Goal: Information Seeking & Learning: Check status

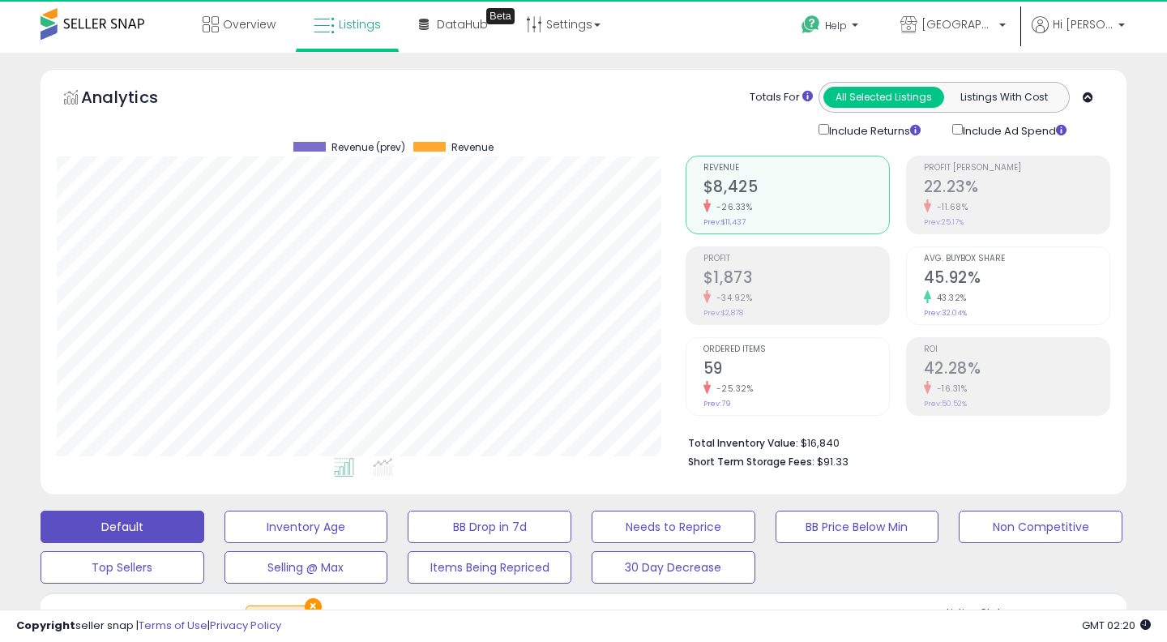
select select "**"
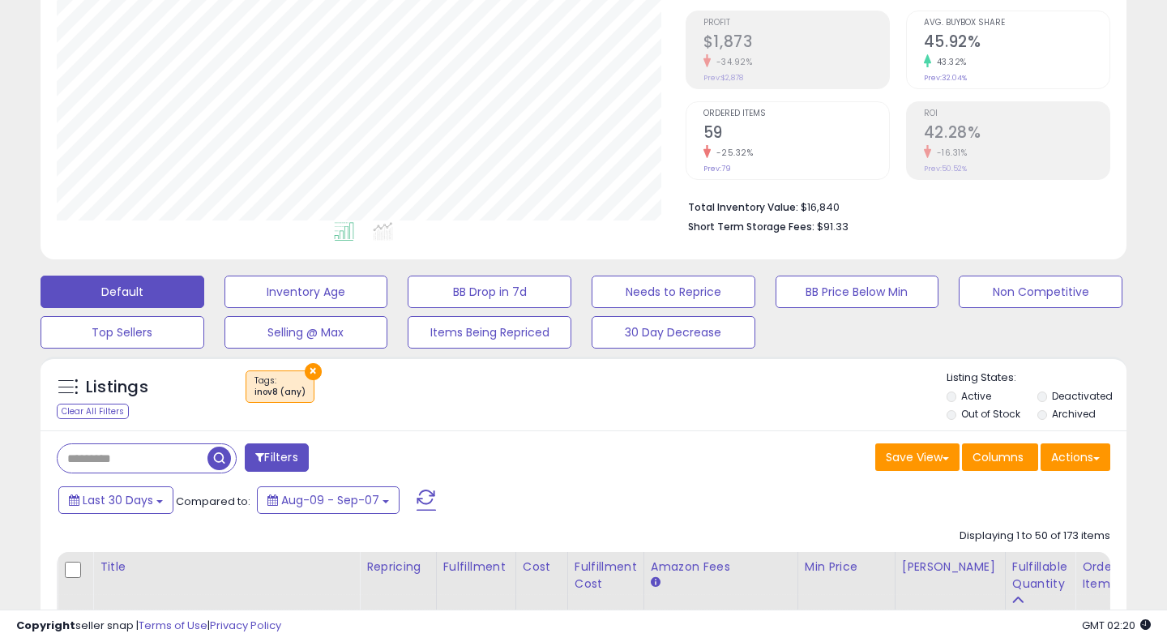
scroll to position [237, 0]
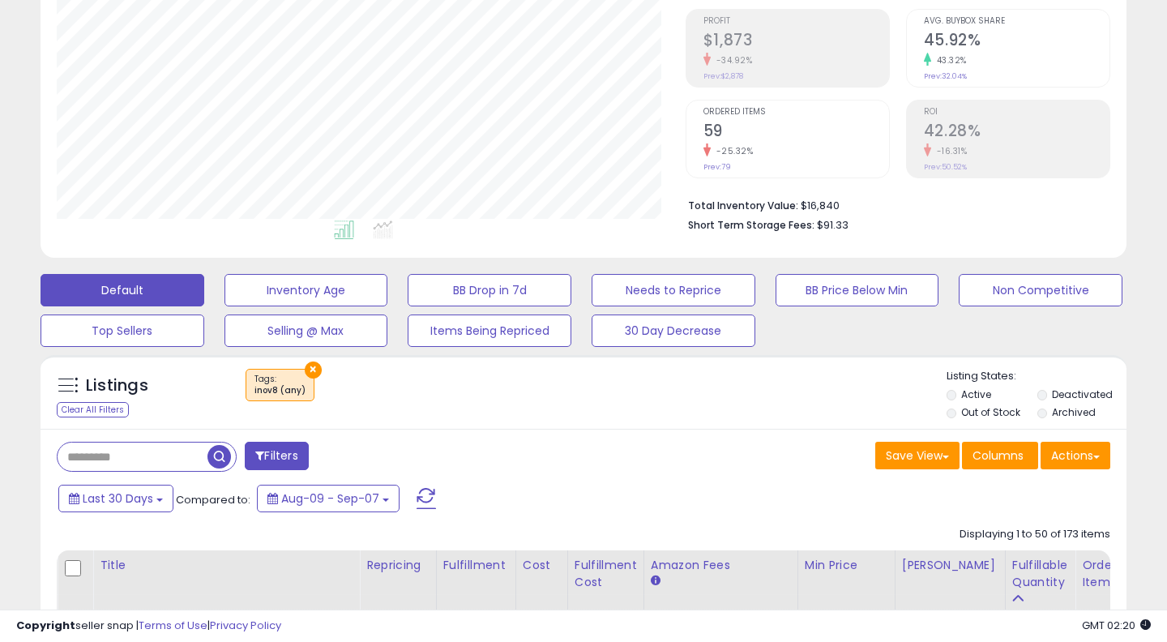
click at [316, 363] on button "×" at bounding box center [313, 369] width 17 height 17
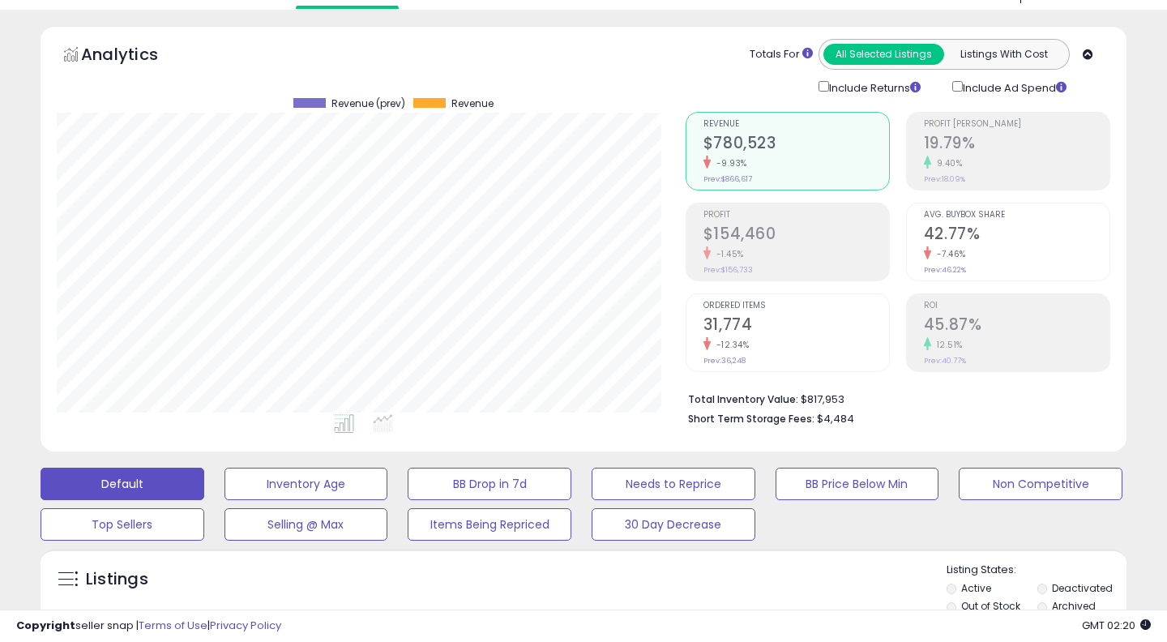
scroll to position [0, 0]
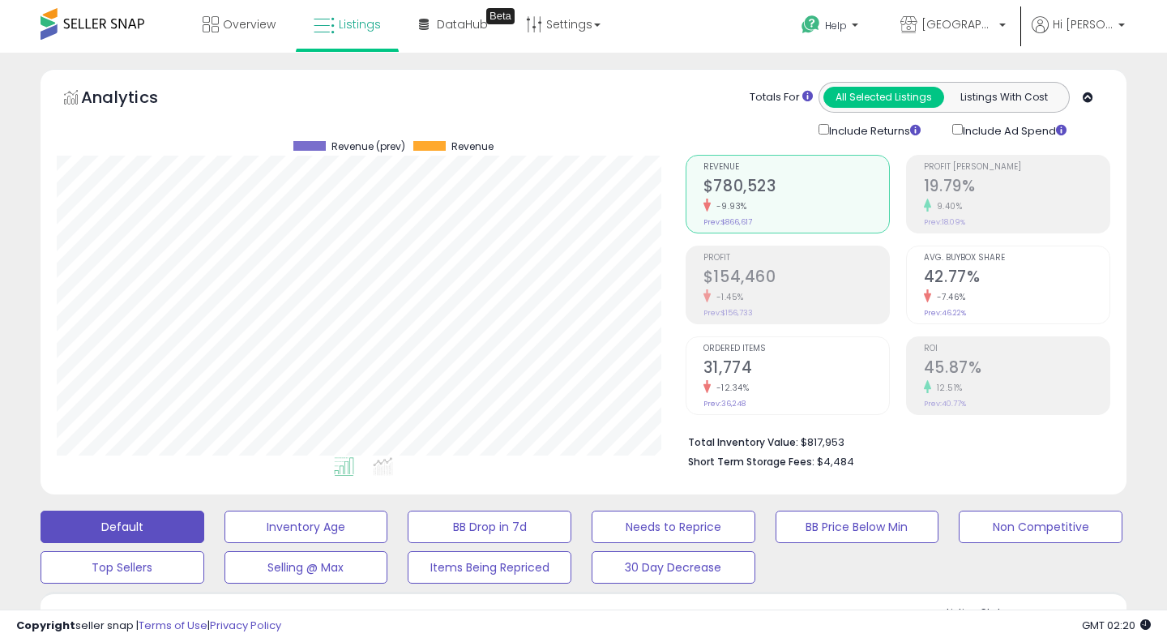
click at [733, 302] on div "-1.45%" at bounding box center [796, 296] width 186 height 15
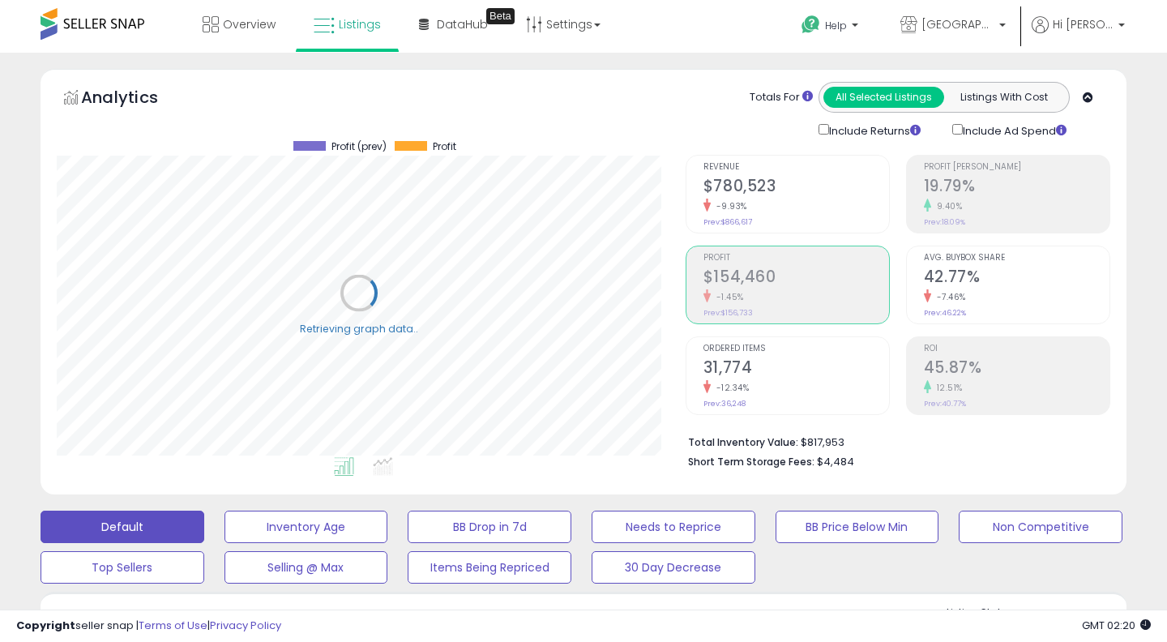
scroll to position [332, 629]
click at [946, 205] on small "9.40%" at bounding box center [947, 206] width 32 height 12
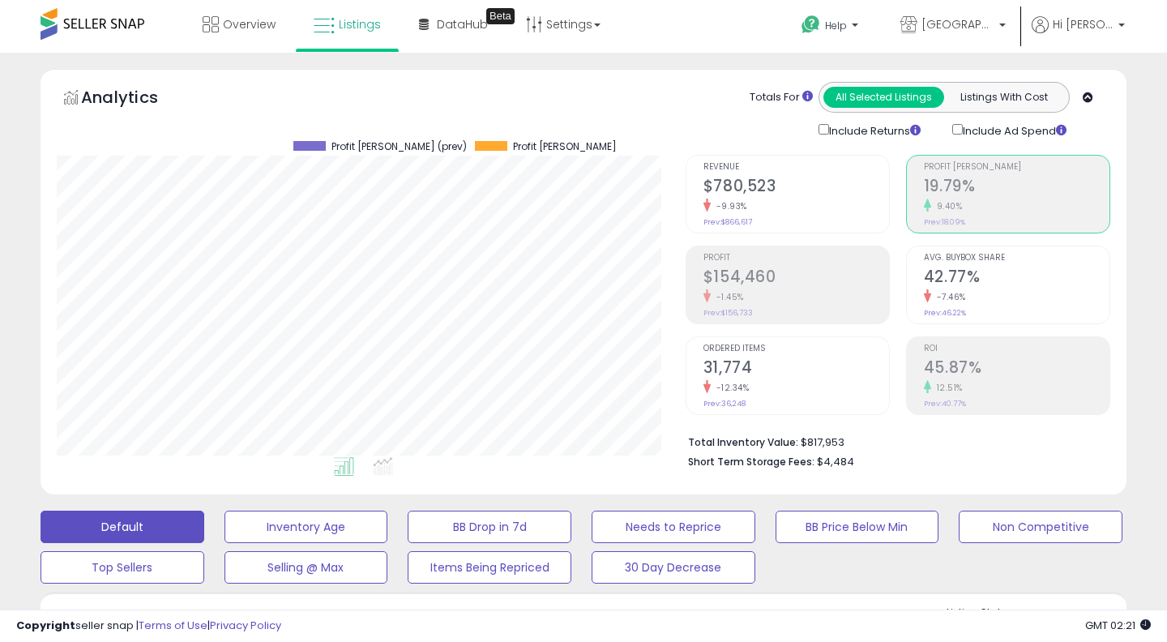
click at [984, 373] on h2 "45.87%" at bounding box center [1017, 369] width 186 height 22
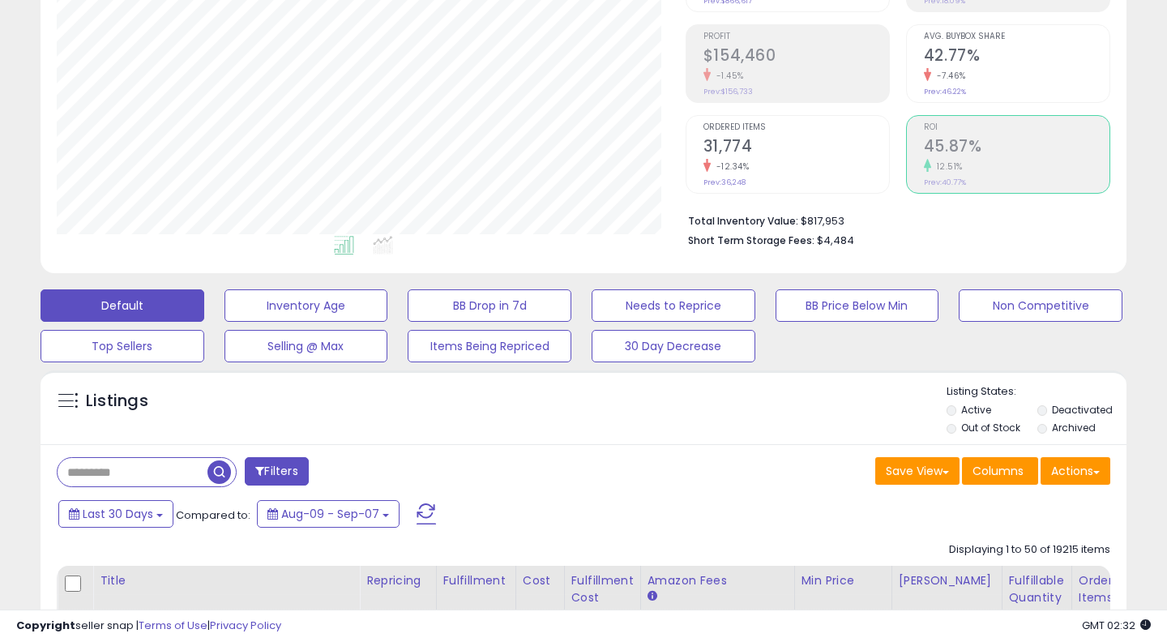
scroll to position [220, 0]
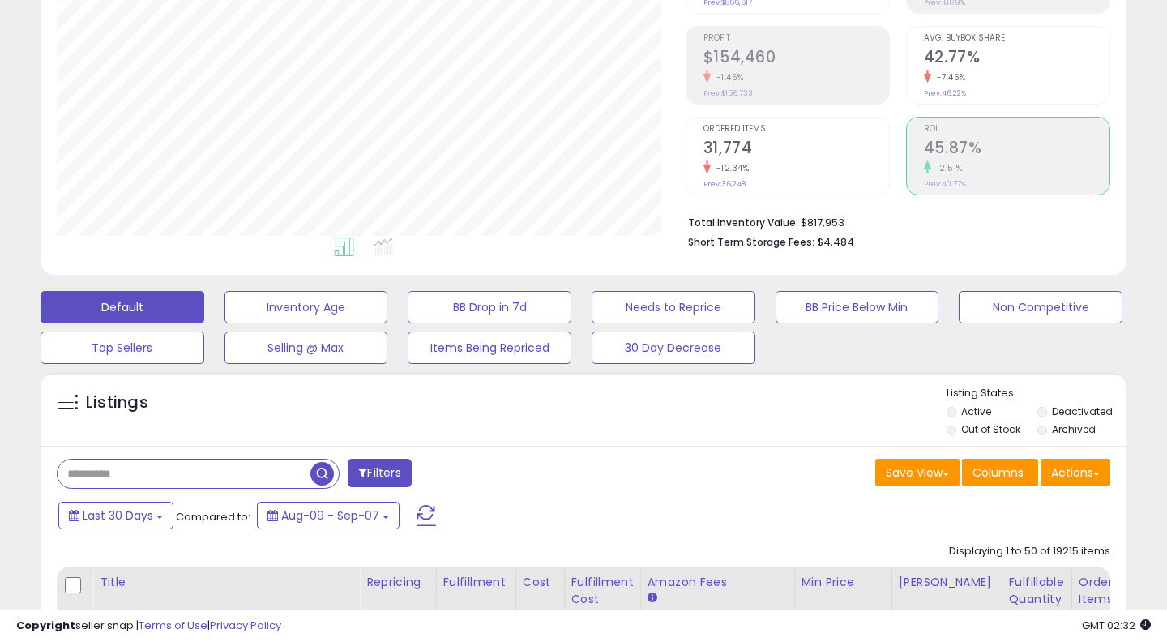
click at [145, 469] on input "text" at bounding box center [184, 473] width 253 height 28
paste input "**********"
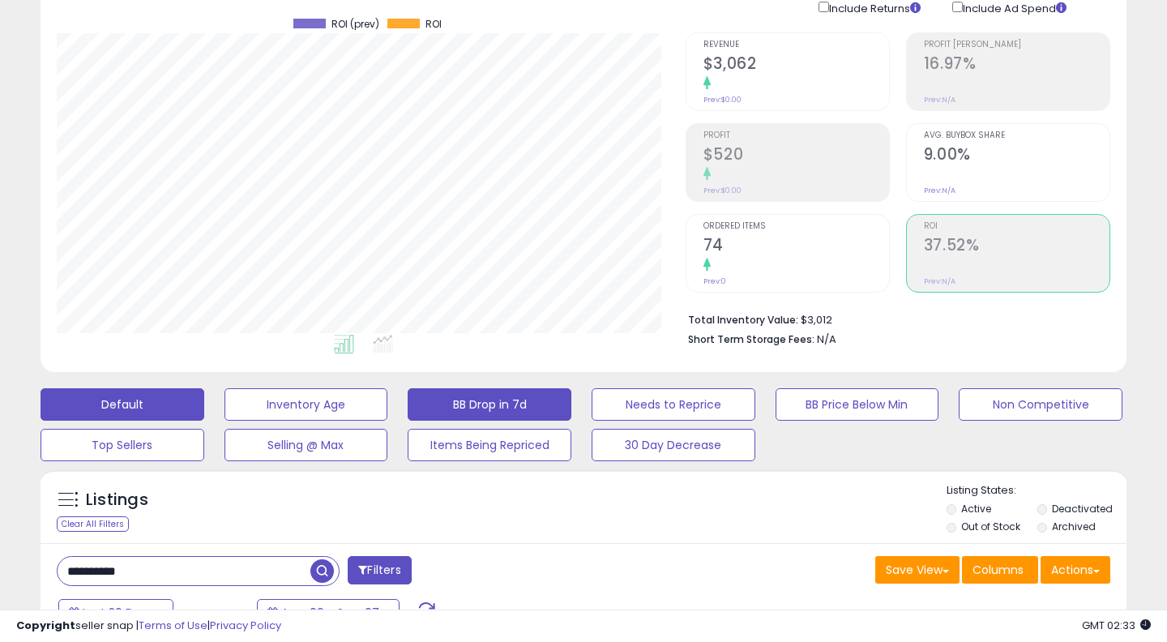
scroll to position [0, 0]
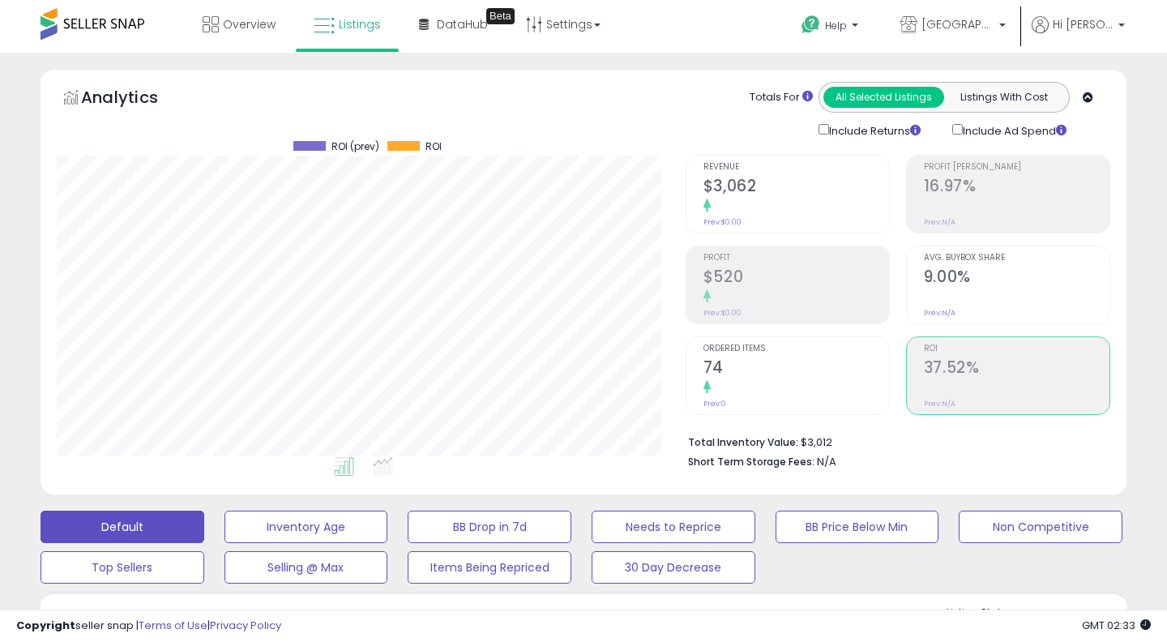
click at [787, 263] on div "Profit $520 Prev: $0.00" at bounding box center [796, 282] width 186 height 73
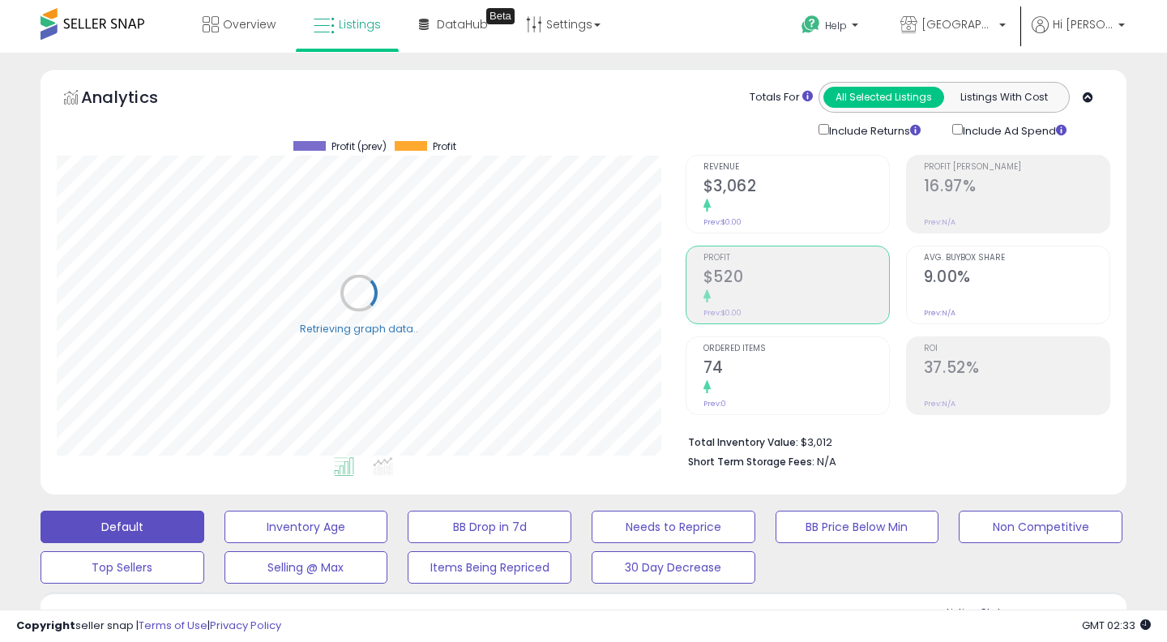
scroll to position [332, 629]
click at [933, 276] on h2 "9.00%" at bounding box center [1017, 278] width 186 height 22
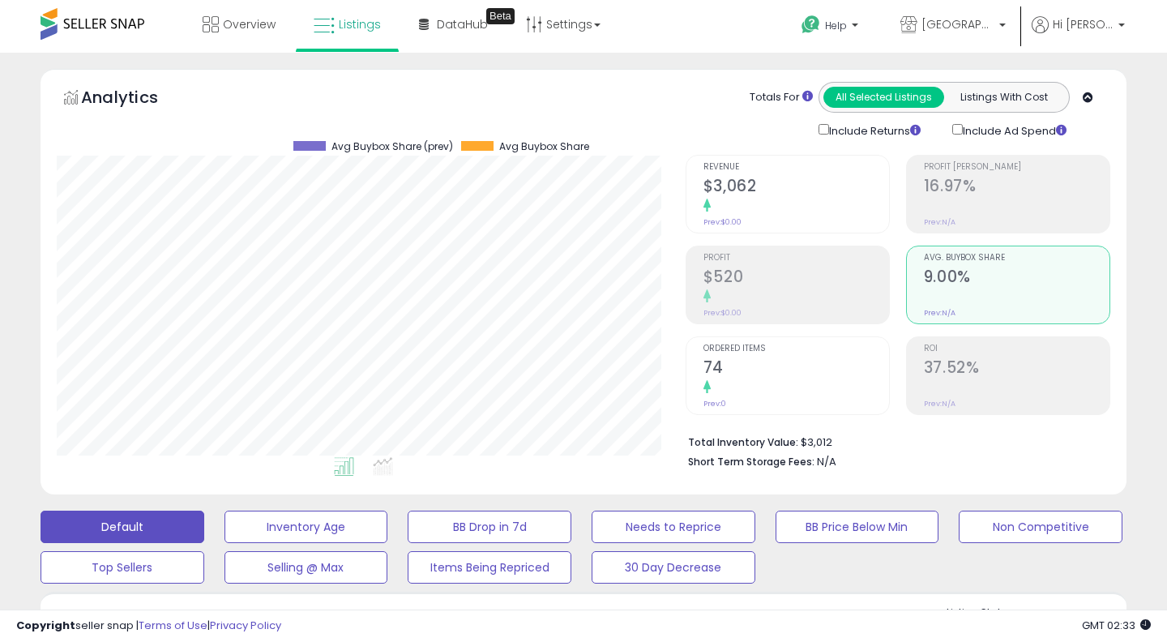
click at [819, 209] on div at bounding box center [796, 206] width 186 height 15
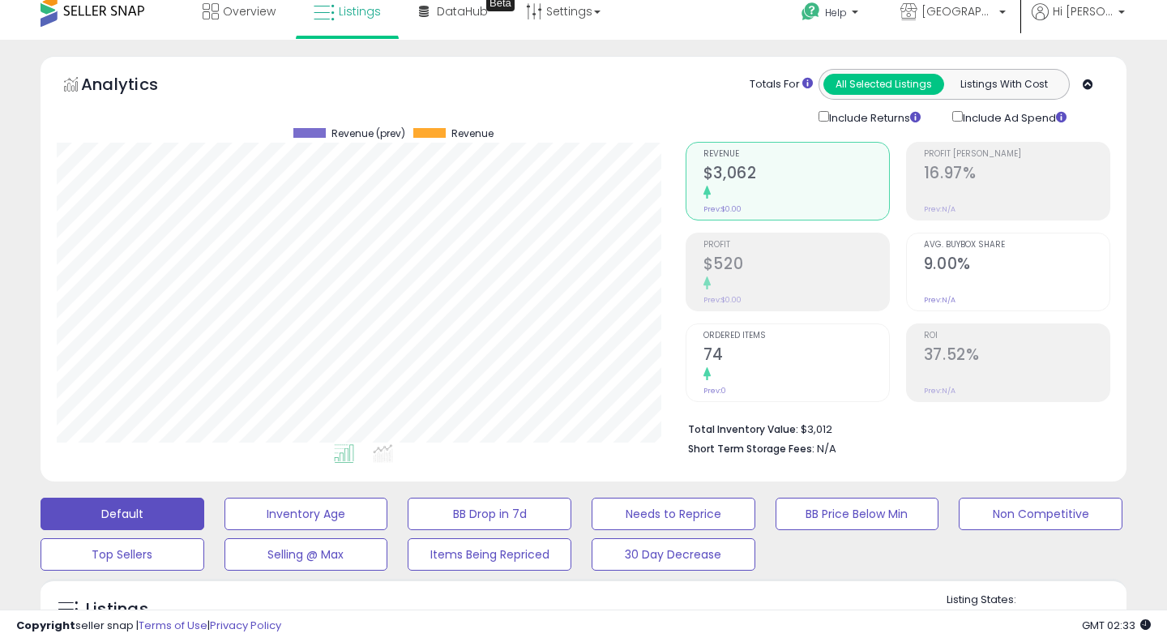
scroll to position [6, 0]
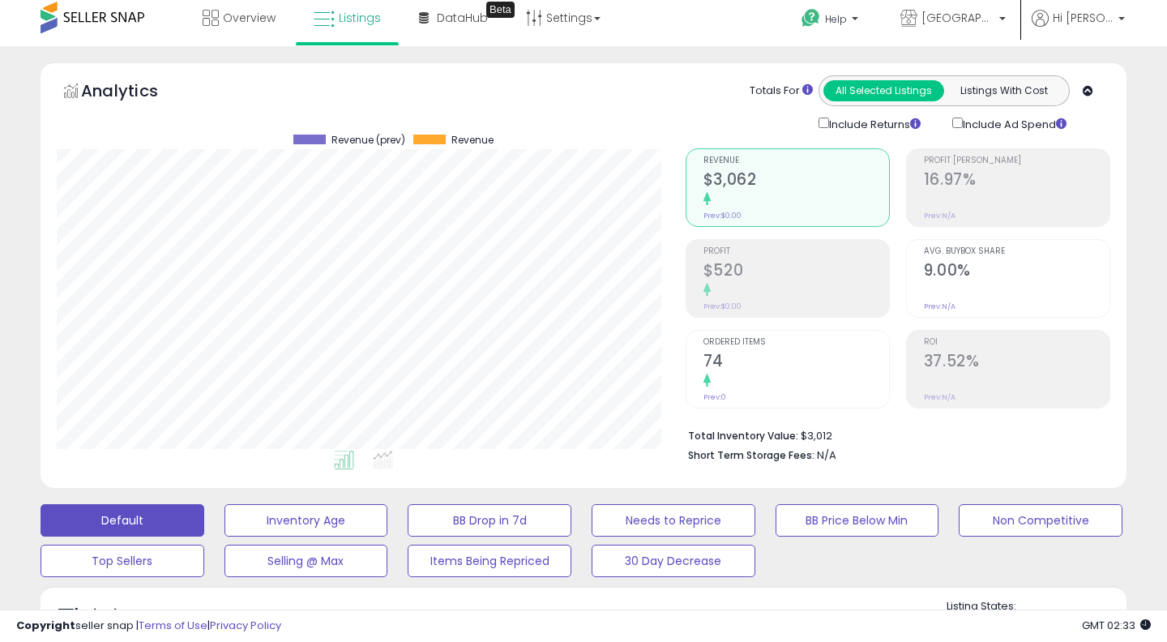
click at [737, 301] on small "Prev: $0.00" at bounding box center [722, 306] width 38 height 10
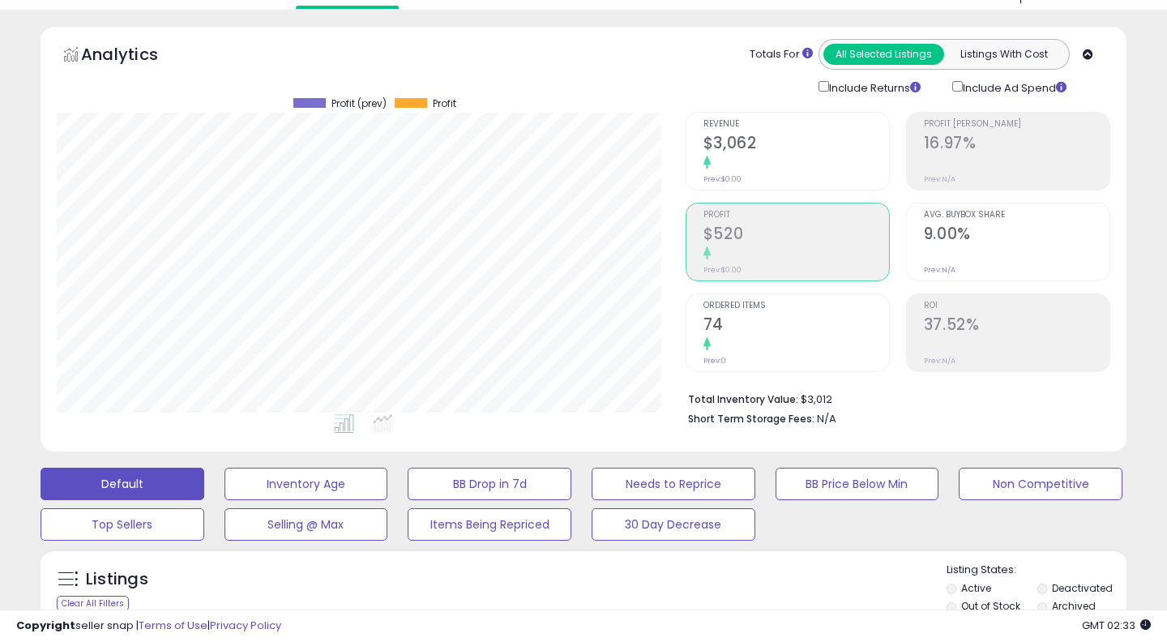
scroll to position [0, 0]
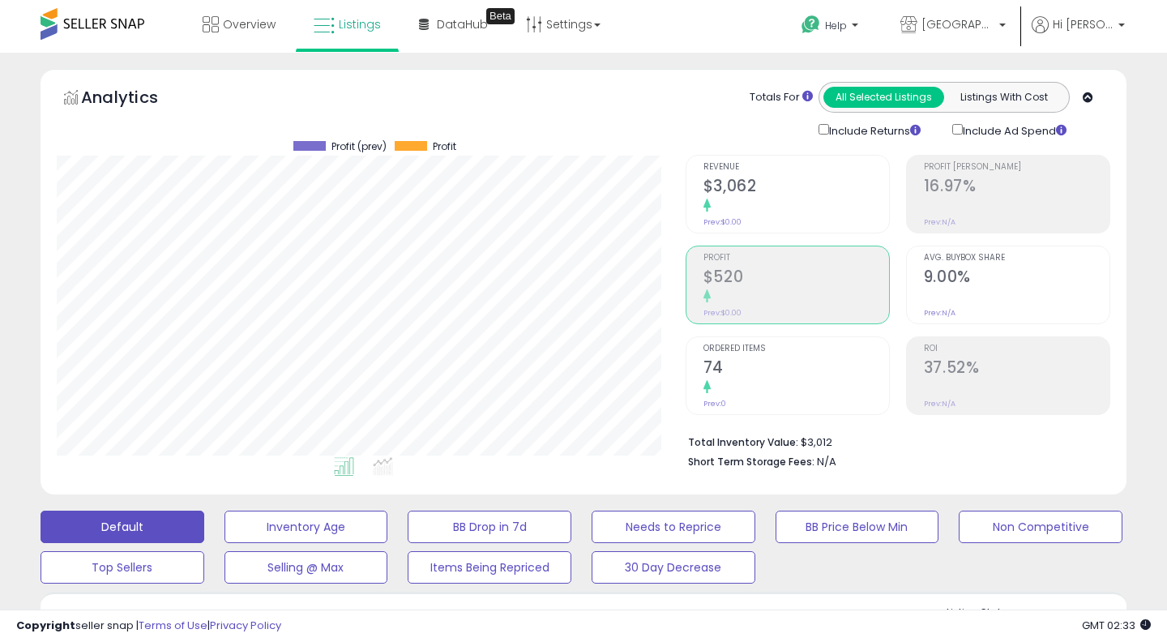
click at [764, 284] on h2 "$520" at bounding box center [796, 278] width 186 height 22
click at [752, 200] on div at bounding box center [796, 206] width 186 height 15
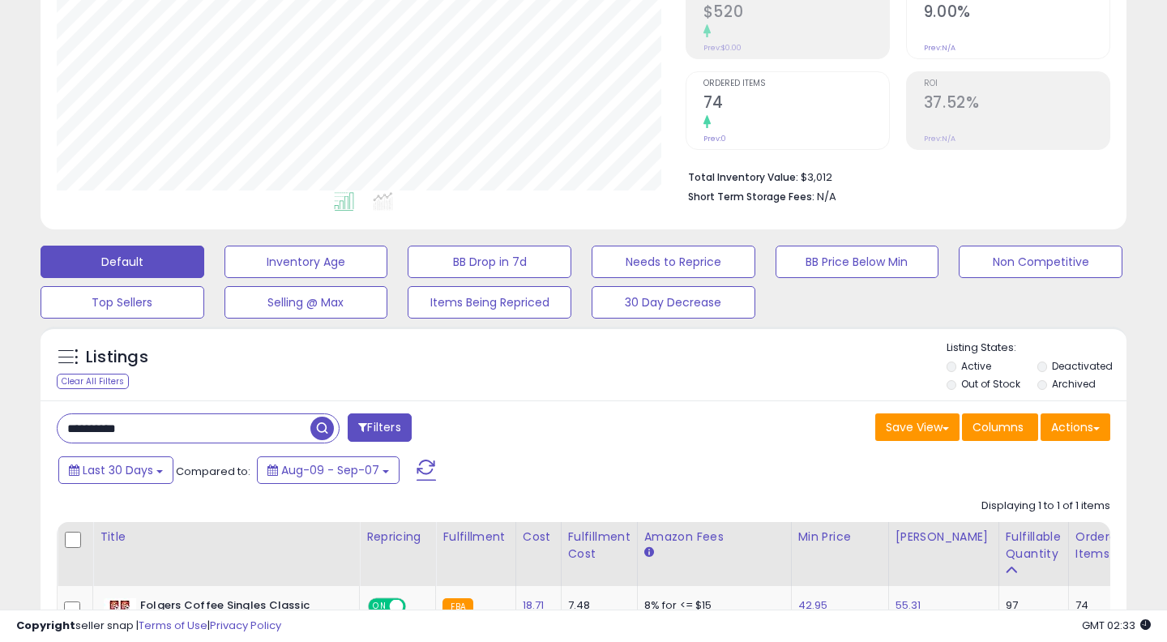
scroll to position [282, 0]
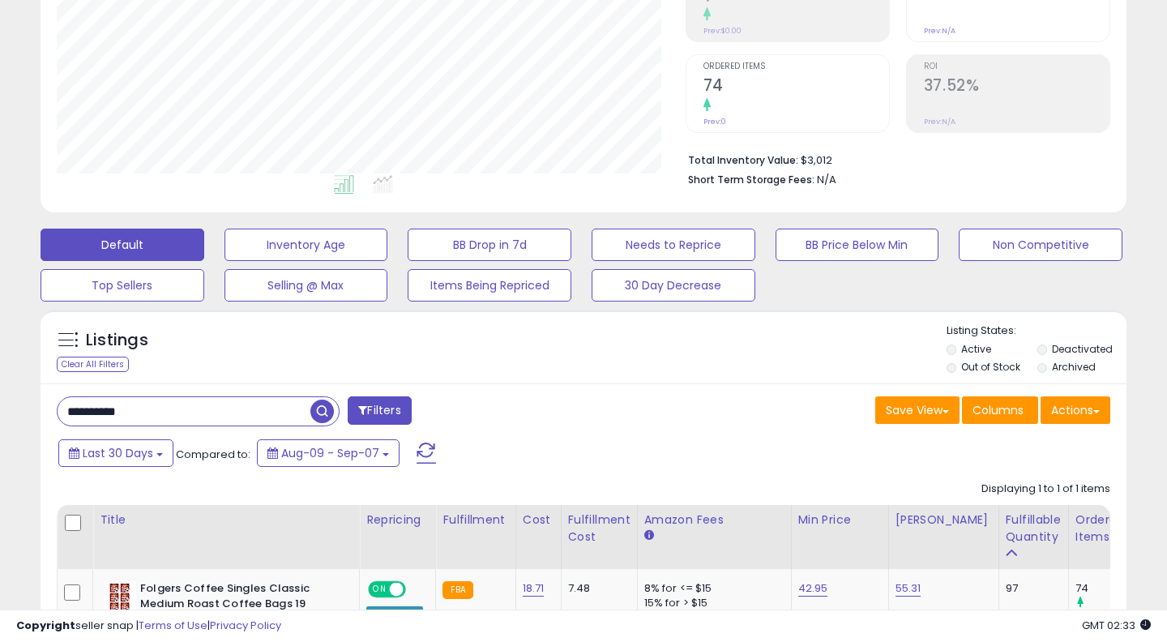
click at [223, 408] on input "**********" at bounding box center [184, 411] width 253 height 28
type input "*******"
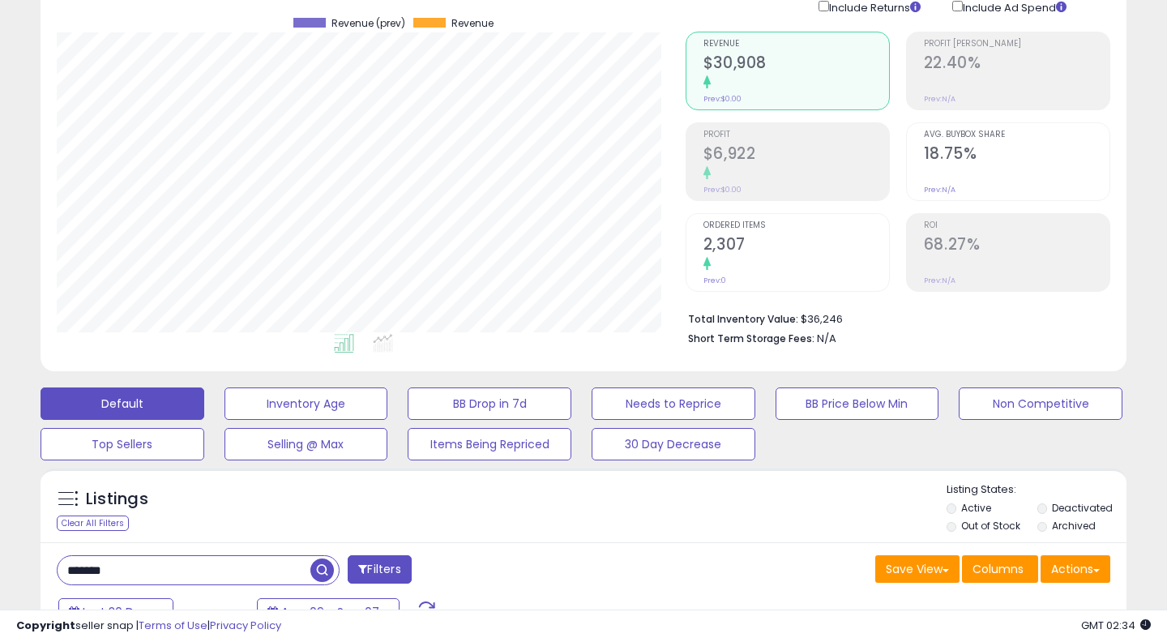
scroll to position [0, 0]
